Goal: Check status: Check status

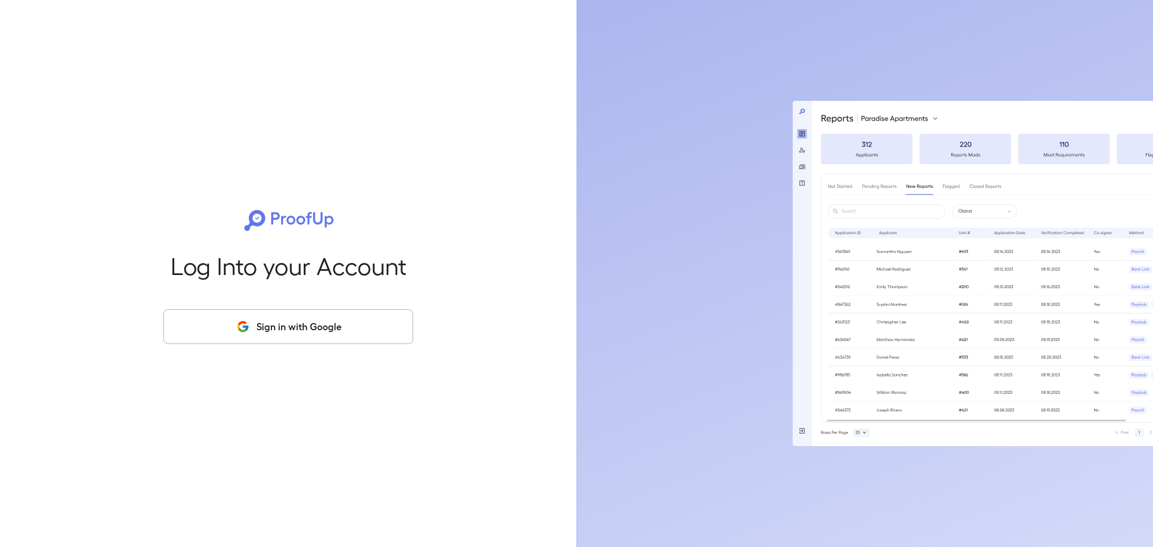
click at [336, 330] on button "Sign in with Google" at bounding box center [288, 326] width 250 height 35
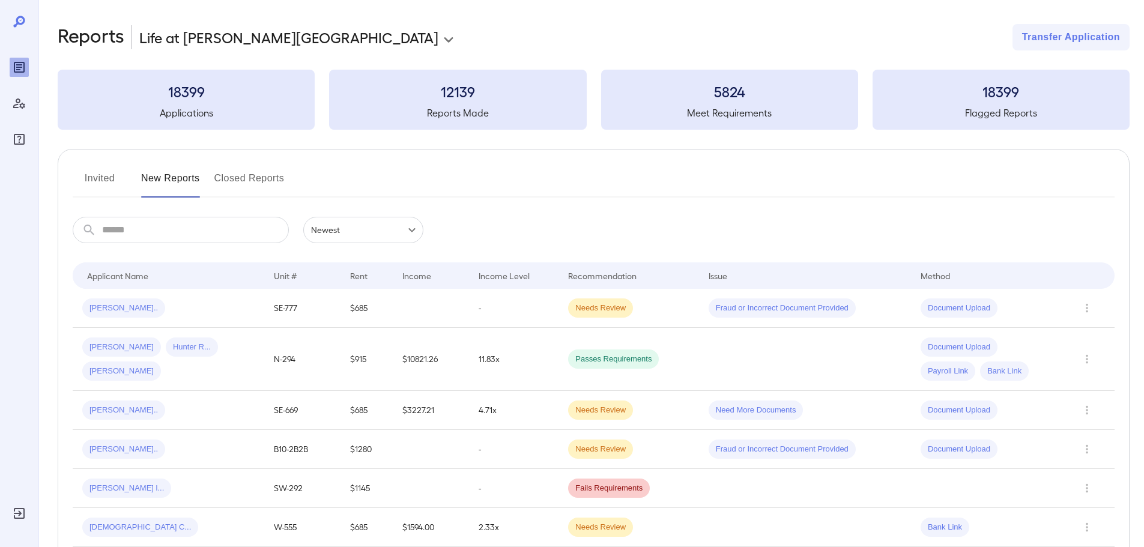
click at [93, 172] on button "Invited" at bounding box center [100, 183] width 54 height 29
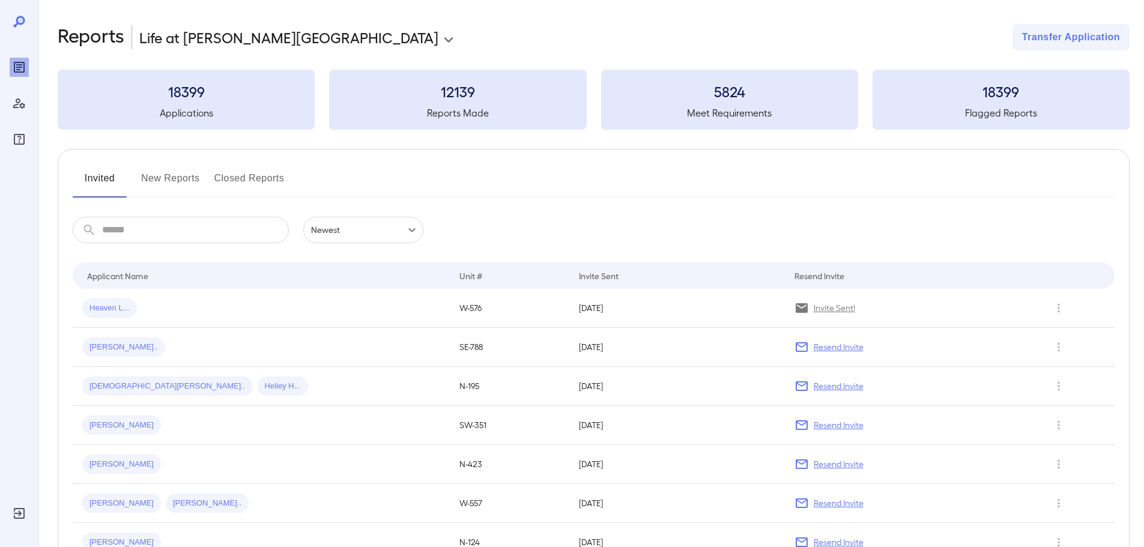
click at [146, 227] on input "text" at bounding box center [195, 230] width 187 height 26
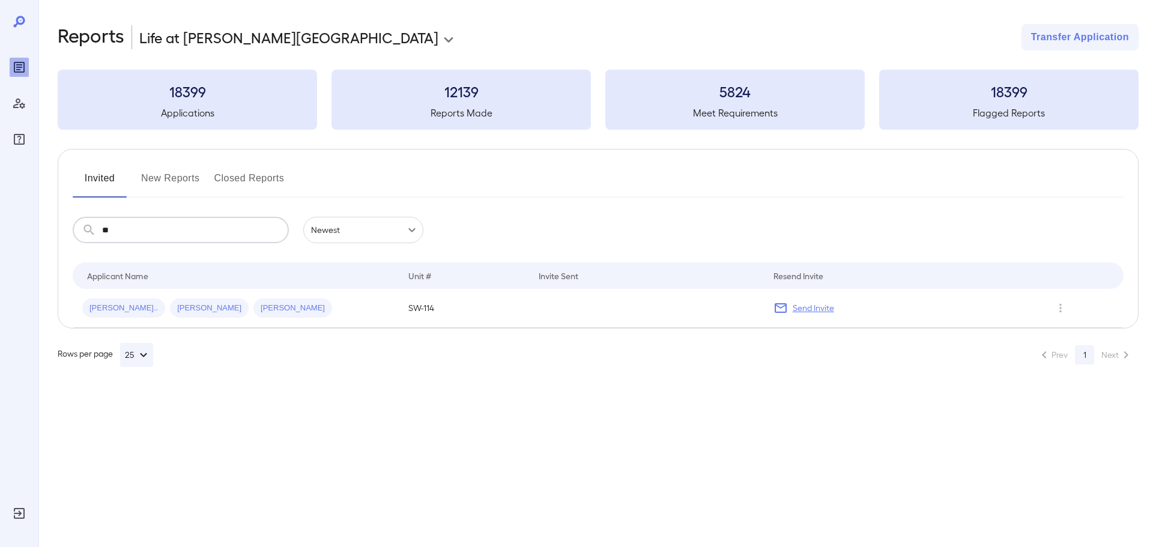
type input "*"
click at [92, 181] on button "Invited" at bounding box center [100, 183] width 54 height 29
click at [169, 223] on input "***" at bounding box center [195, 230] width 187 height 26
type input "*"
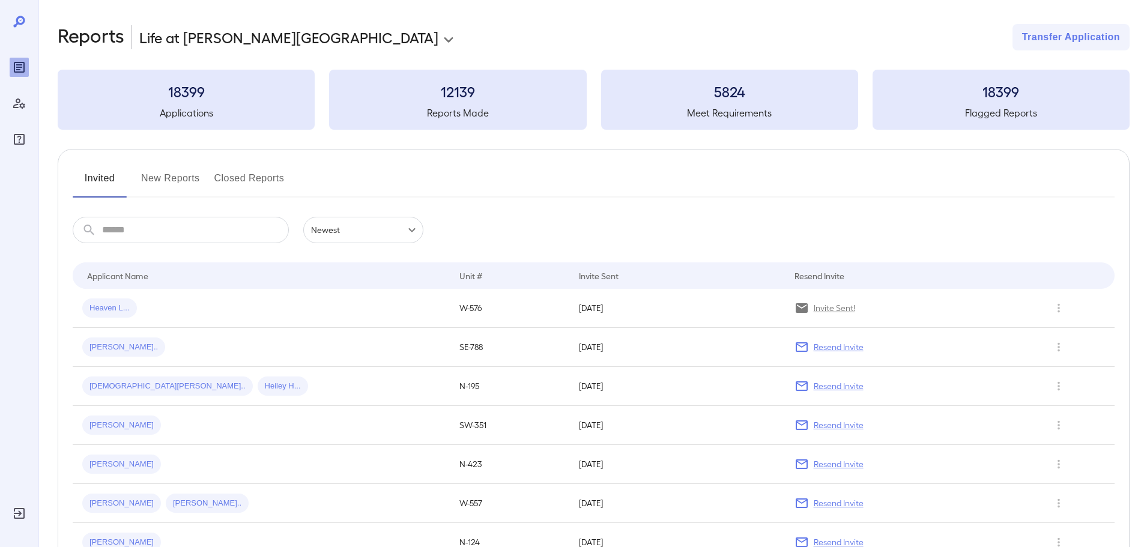
click at [246, 177] on button "Closed Reports" at bounding box center [249, 183] width 70 height 29
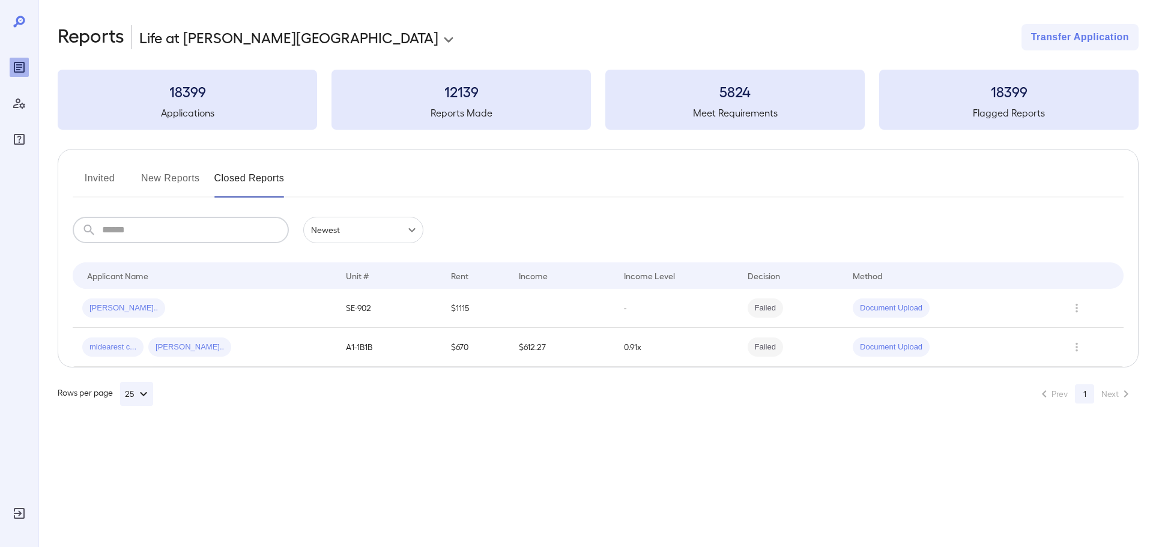
click at [176, 223] on input "text" at bounding box center [195, 230] width 187 height 26
